Goal: Transaction & Acquisition: Purchase product/service

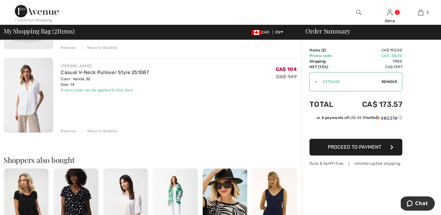
scroll to position [67, 0]
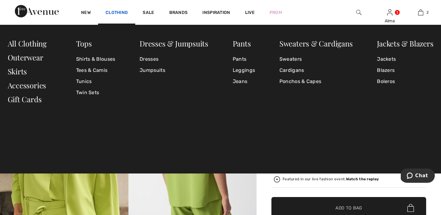
click at [115, 12] on link "Clothing" at bounding box center [117, 13] width 22 height 7
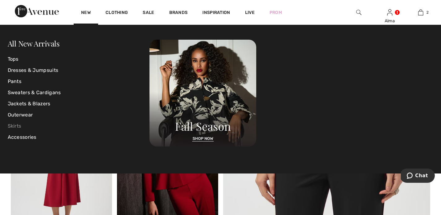
click at [19, 125] on link "Skirts" at bounding box center [79, 126] width 142 height 11
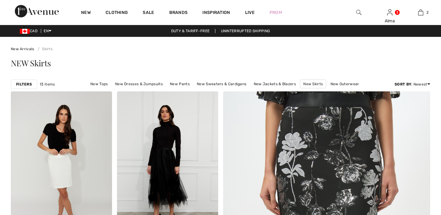
checkbox input "true"
click at [28, 84] on strong "Filters" at bounding box center [24, 84] width 16 height 6
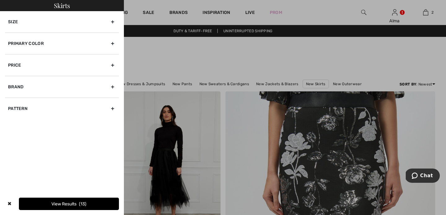
click at [25, 87] on div "Brand" at bounding box center [62, 87] width 114 height 22
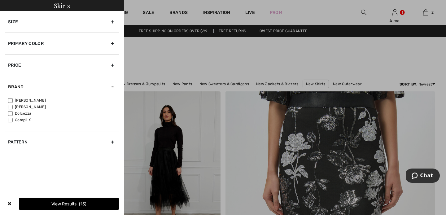
click at [9, 100] on input"] "[PERSON_NAME]" at bounding box center [10, 100] width 5 height 5
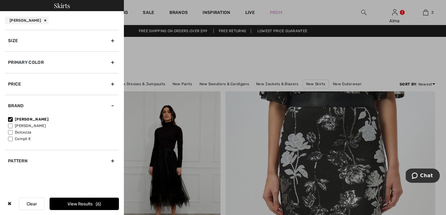
click at [11, 118] on input"] "[PERSON_NAME]" at bounding box center [10, 119] width 5 height 5
checkbox input"] "false"
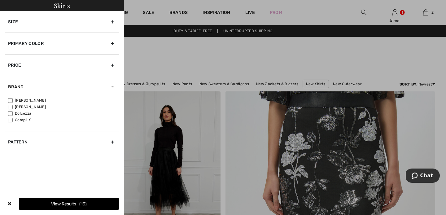
click at [111, 23] on div "Size" at bounding box center [62, 21] width 114 height 21
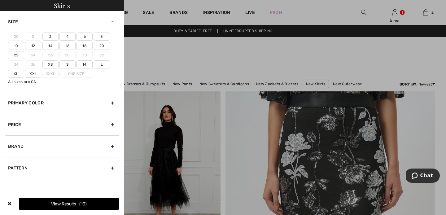
click at [50, 46] on label "14" at bounding box center [50, 46] width 16 height 8
click at [0, 0] on input"] "14" at bounding box center [0, 0] width 0 height 0
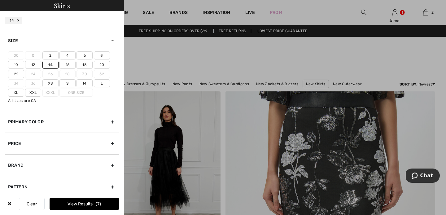
click at [65, 66] on label "16" at bounding box center [67, 65] width 16 height 8
click at [0, 0] on input"] "16" at bounding box center [0, 0] width 0 height 0
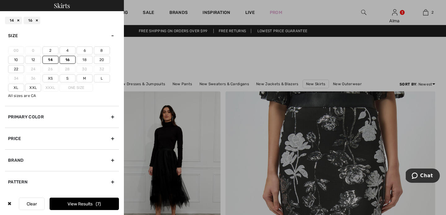
click at [63, 205] on button "View Results 7" at bounding box center [84, 204] width 69 height 12
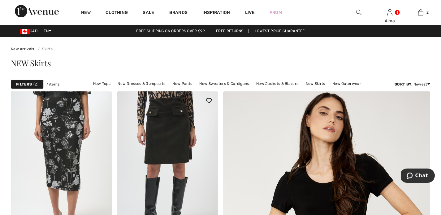
scroll to position [2, 0]
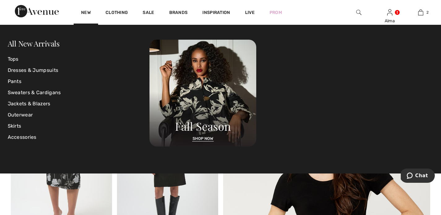
click at [92, 11] on div "New" at bounding box center [86, 12] width 24 height 25
click at [88, 11] on link "New" at bounding box center [86, 13] width 10 height 7
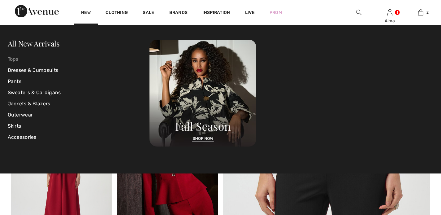
checkbox input "true"
click at [15, 125] on link "Skirts" at bounding box center [79, 126] width 142 height 11
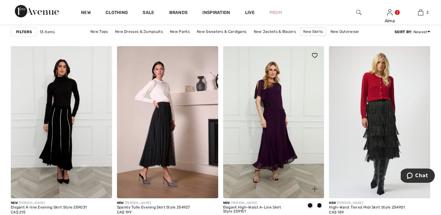
scroll to position [610, 0]
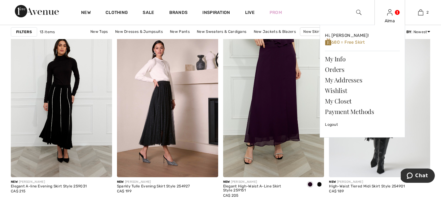
click at [393, 15] on link at bounding box center [390, 12] width 5 height 6
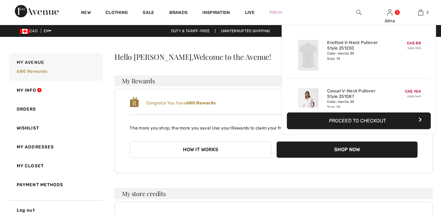
click at [424, 12] on link "2" at bounding box center [421, 12] width 30 height 7
click at [419, 12] on img at bounding box center [421, 12] width 5 height 7
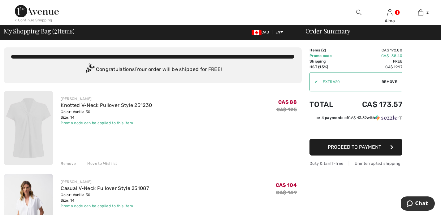
scroll to position [41, 0]
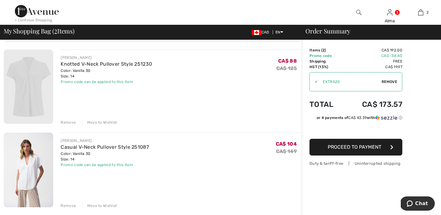
click at [39, 92] on img at bounding box center [29, 87] width 50 height 74
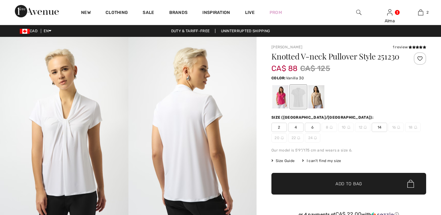
checkbox input "true"
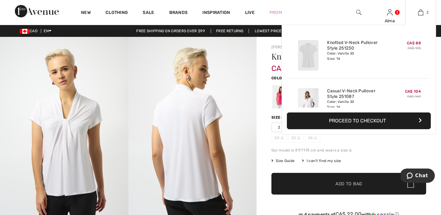
click at [425, 15] on link "2" at bounding box center [421, 12] width 30 height 7
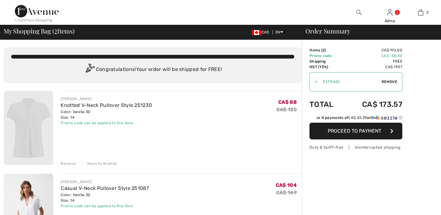
checkbox input "true"
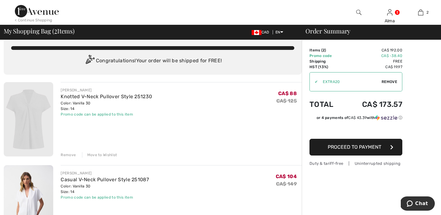
scroll to position [45, 0]
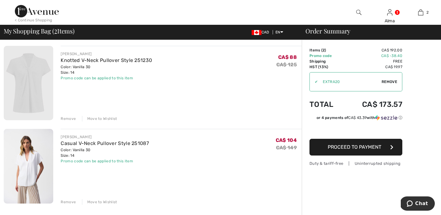
click at [40, 170] on img at bounding box center [29, 166] width 50 height 74
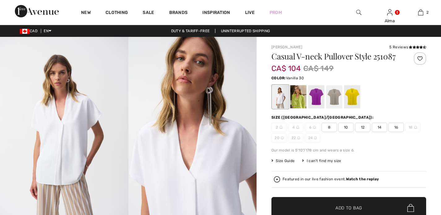
checkbox input "true"
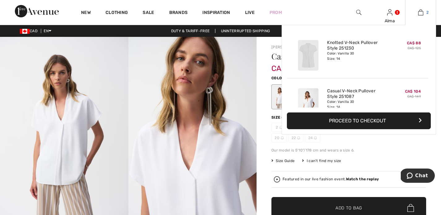
click at [419, 13] on img at bounding box center [421, 12] width 5 height 7
click at [421, 13] on img at bounding box center [421, 12] width 5 height 7
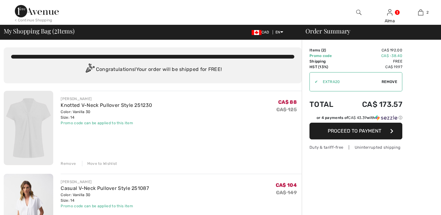
checkbox input "true"
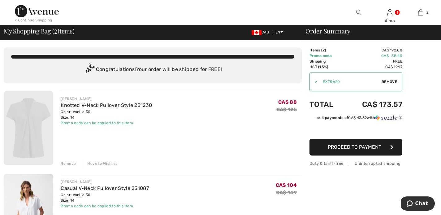
click at [65, 164] on div "Remove" at bounding box center [68, 164] width 15 height 6
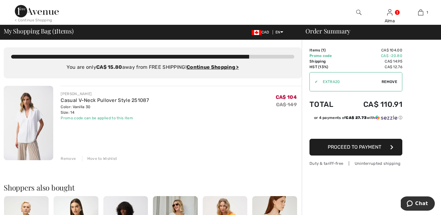
scroll to position [1, 0]
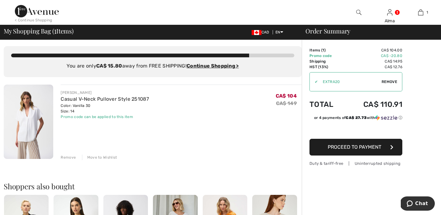
click at [356, 146] on span "Proceed to Payment" at bounding box center [355, 147] width 54 height 6
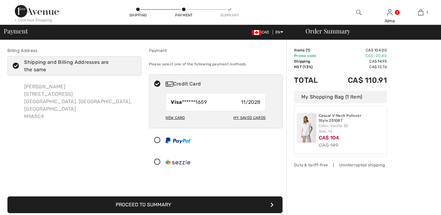
checkbox input "true"
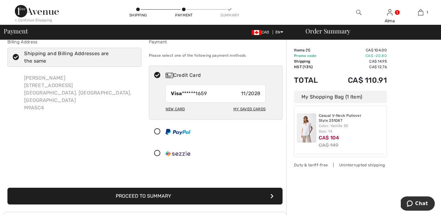
click at [152, 195] on button "Proceed to Summary" at bounding box center [144, 196] width 275 height 17
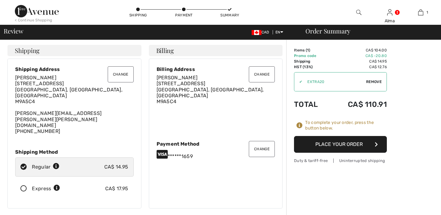
checkbox input "true"
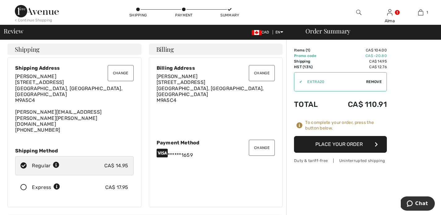
click at [345, 143] on button "Place Your Order" at bounding box center [340, 144] width 93 height 17
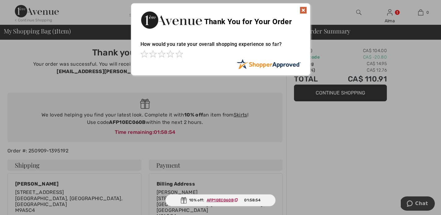
click at [303, 11] on img at bounding box center [303, 10] width 7 height 7
